Goal: Check status

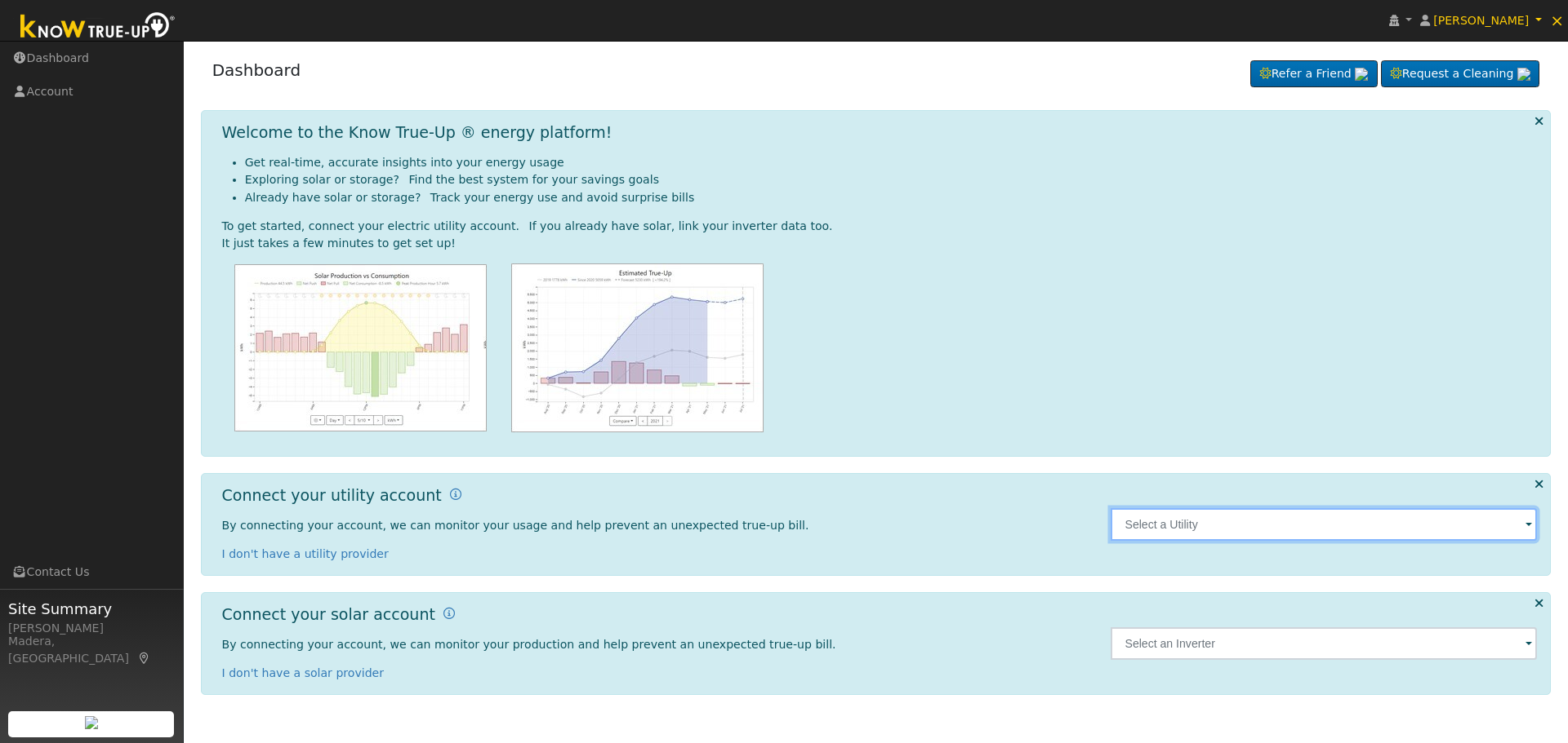
click at [1402, 532] on input "text" at bounding box center [1323, 524] width 427 height 33
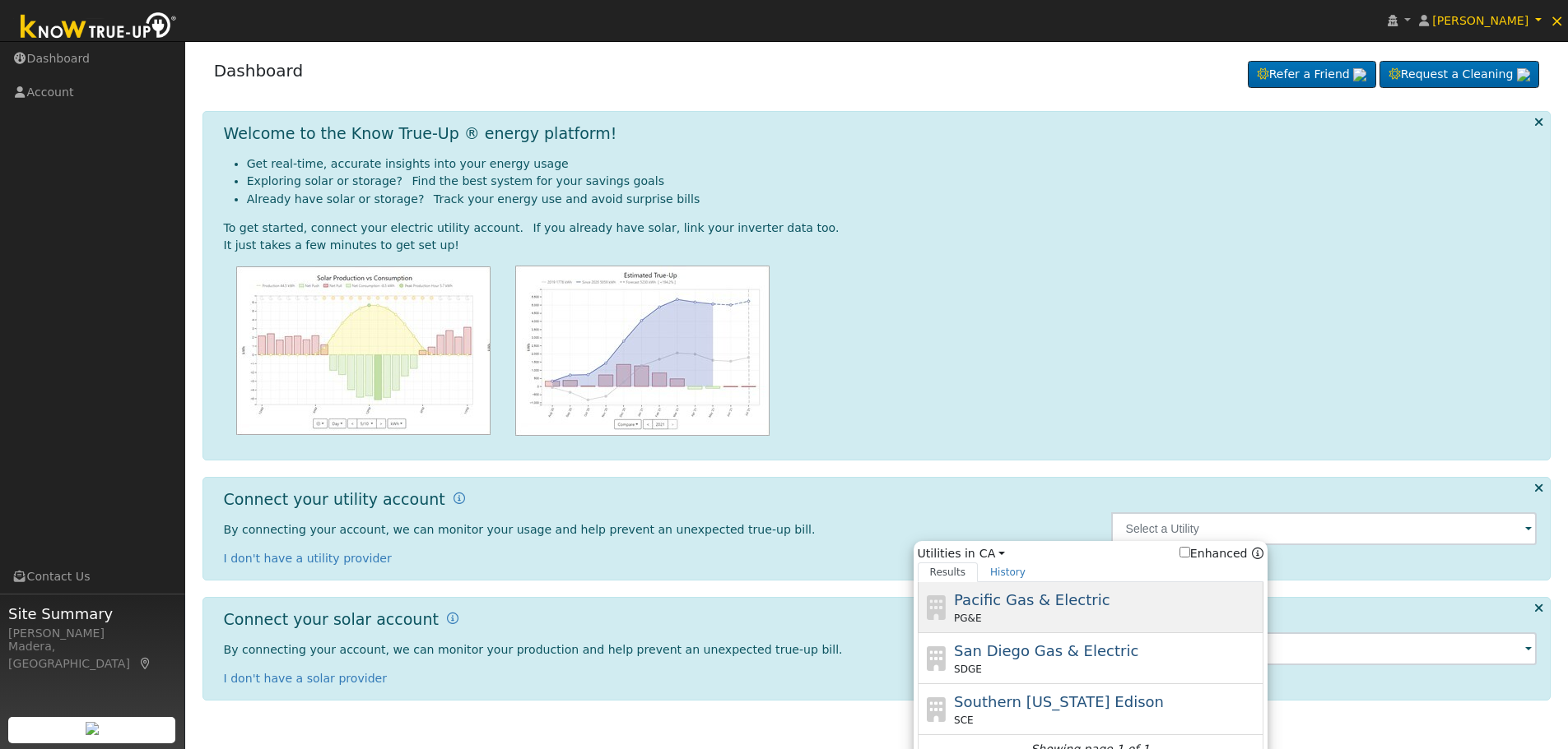
click at [1049, 615] on div "PG&E" at bounding box center [1106, 619] width 306 height 15
type input "PG&E"
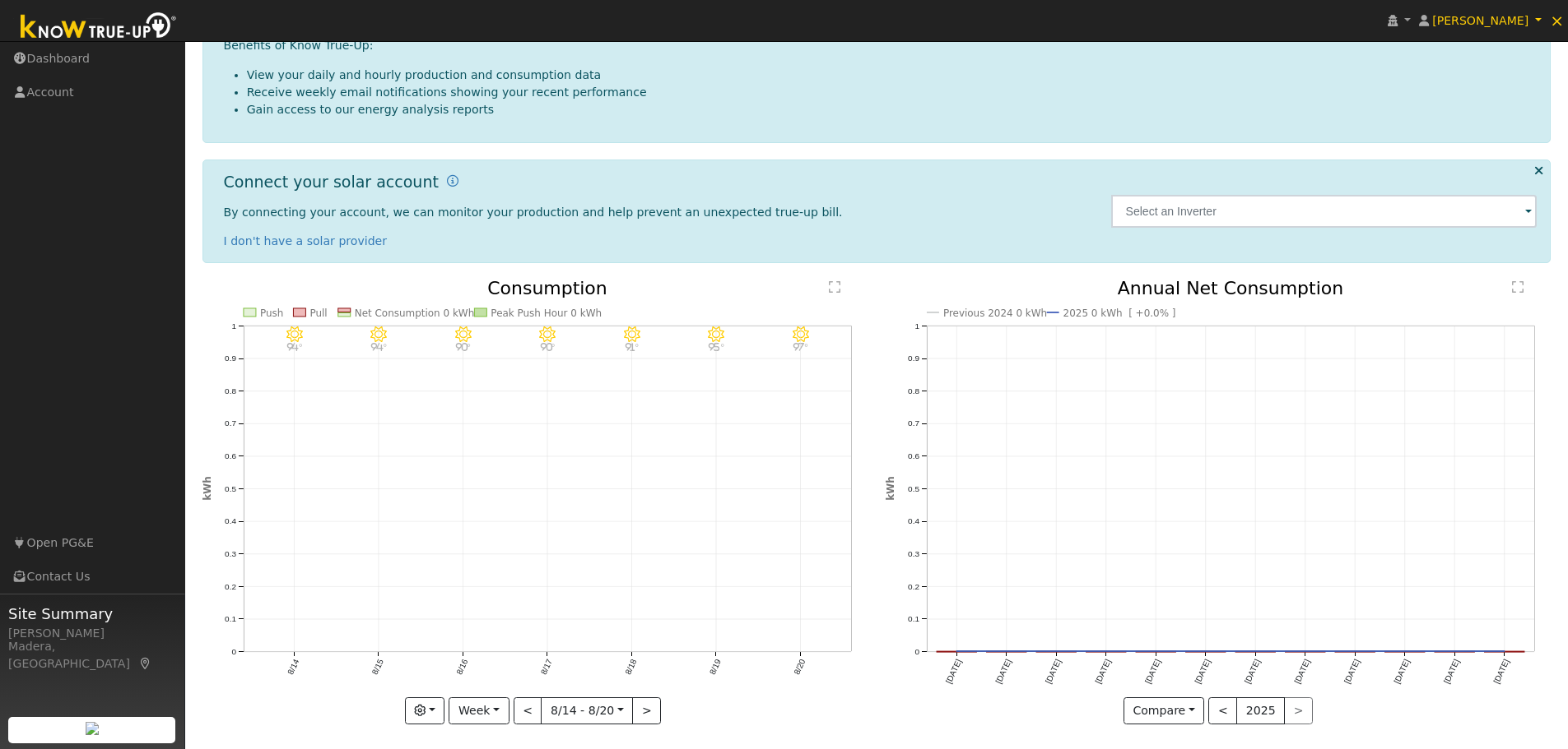
scroll to position [295, 0]
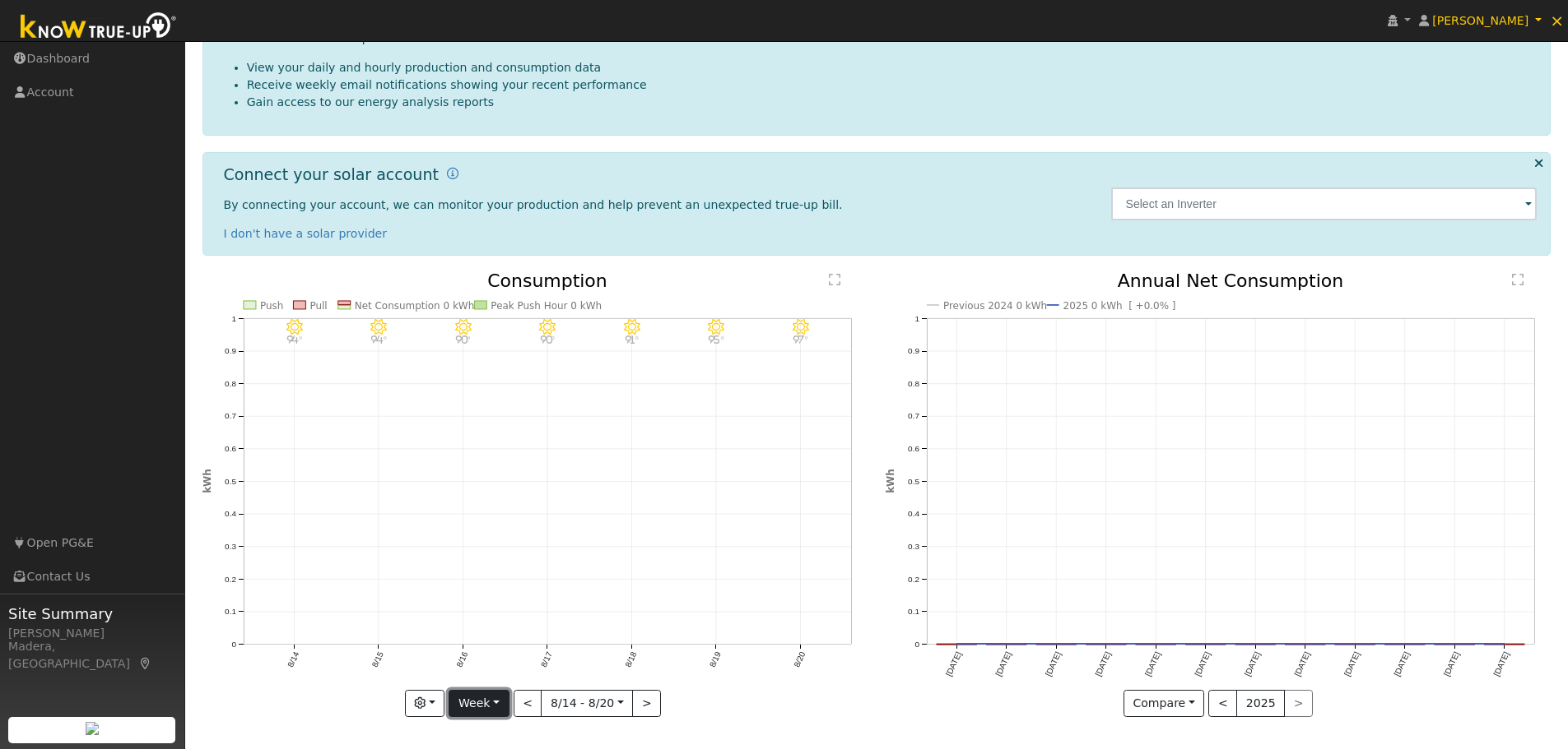
click at [500, 703] on button "Week" at bounding box center [478, 703] width 60 height 28
click at [505, 653] on link "Year" at bounding box center [506, 646] width 114 height 23
type input "2024-08-01"
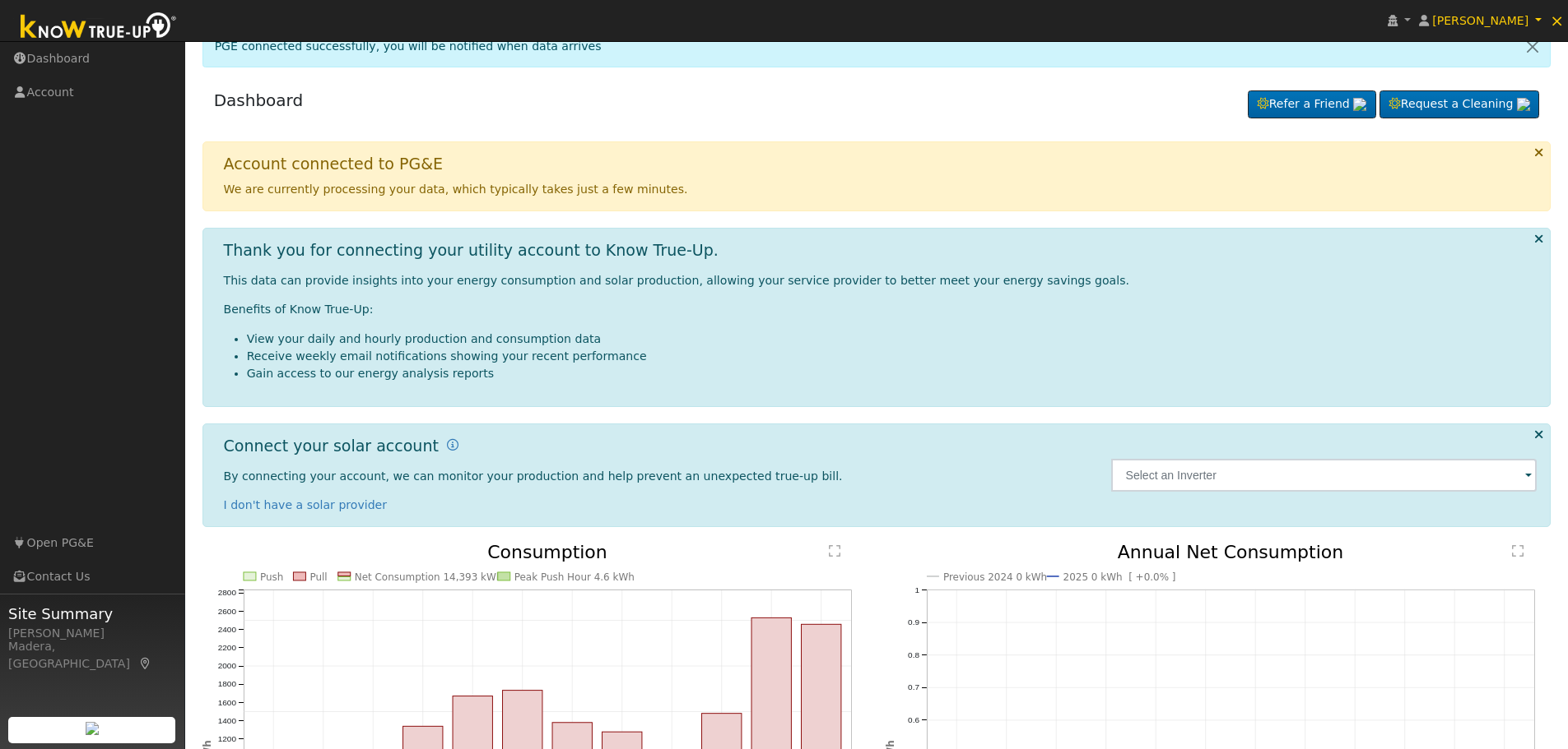
scroll to position [0, 0]
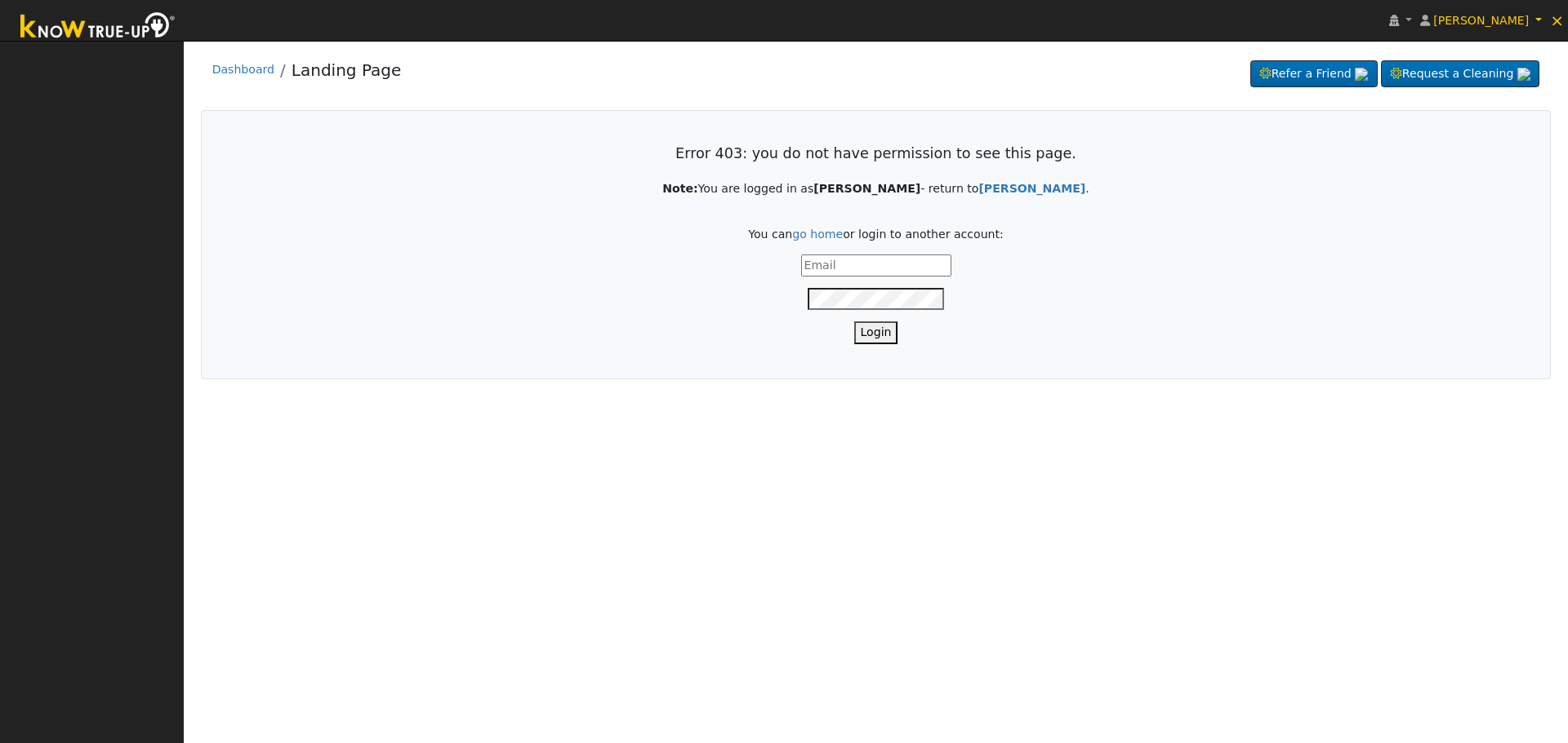
type input "[EMAIL_ADDRESS][DOMAIN_NAME]"
click at [885, 334] on button "Login" at bounding box center [876, 332] width 44 height 22
